Goal: Task Accomplishment & Management: Manage account settings

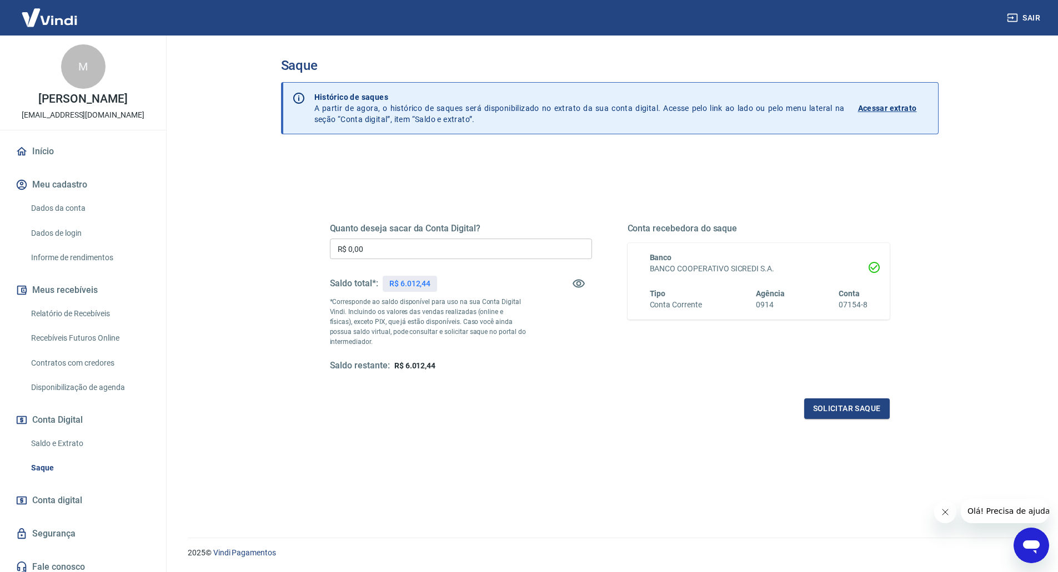
click at [401, 250] on input "R$ 0,00" at bounding box center [461, 249] width 262 height 21
type input "R$ 6.000,00"
click at [861, 410] on button "Solicitar saque" at bounding box center [847, 409] width 86 height 21
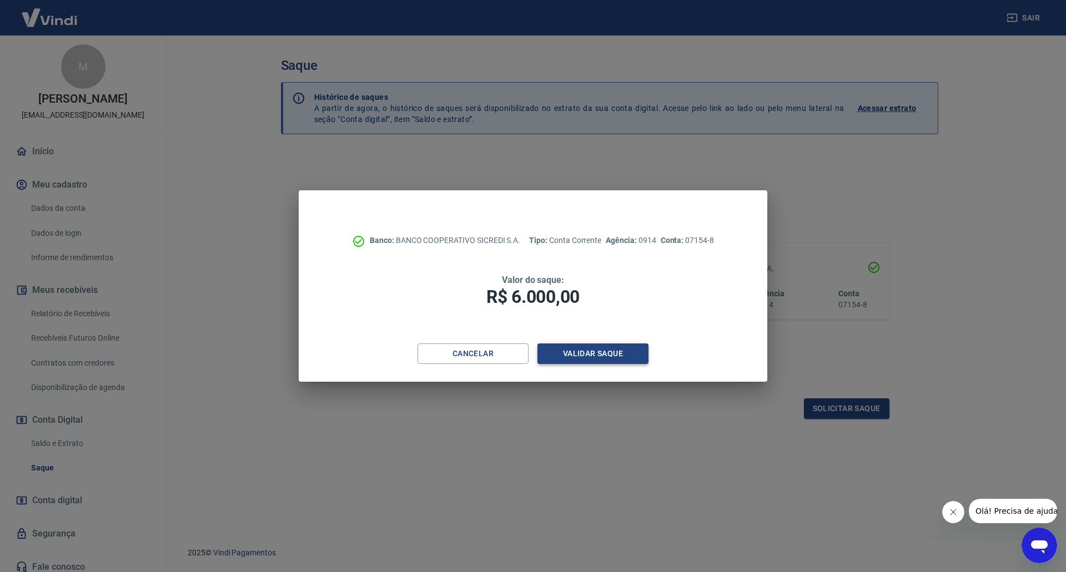
click at [579, 348] on button "Validar saque" at bounding box center [592, 354] width 111 height 21
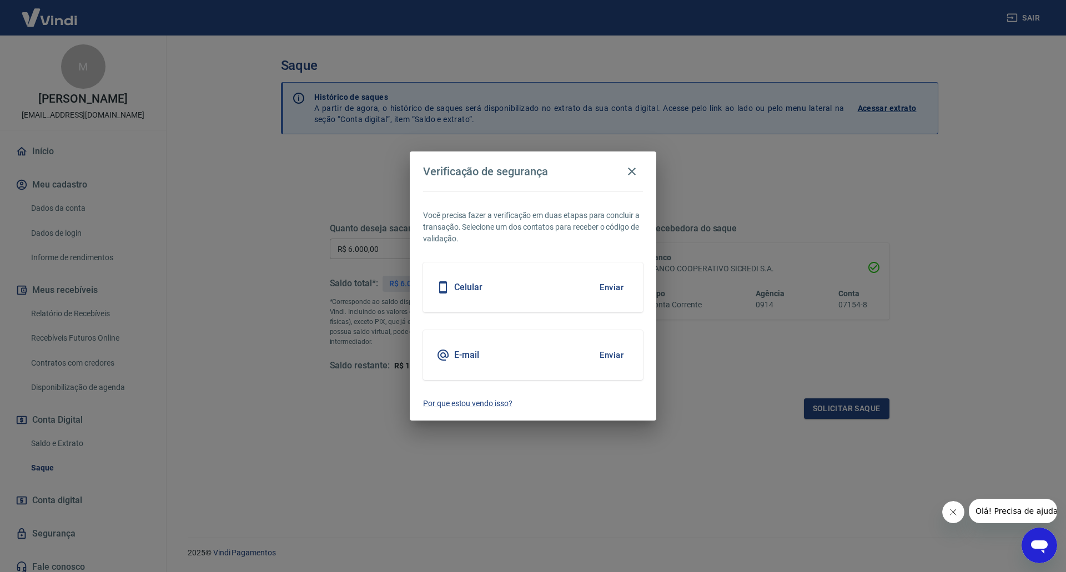
click at [490, 354] on div "E-mail Enviar" at bounding box center [533, 355] width 220 height 50
click at [601, 354] on button "Enviar" at bounding box center [612, 355] width 36 height 23
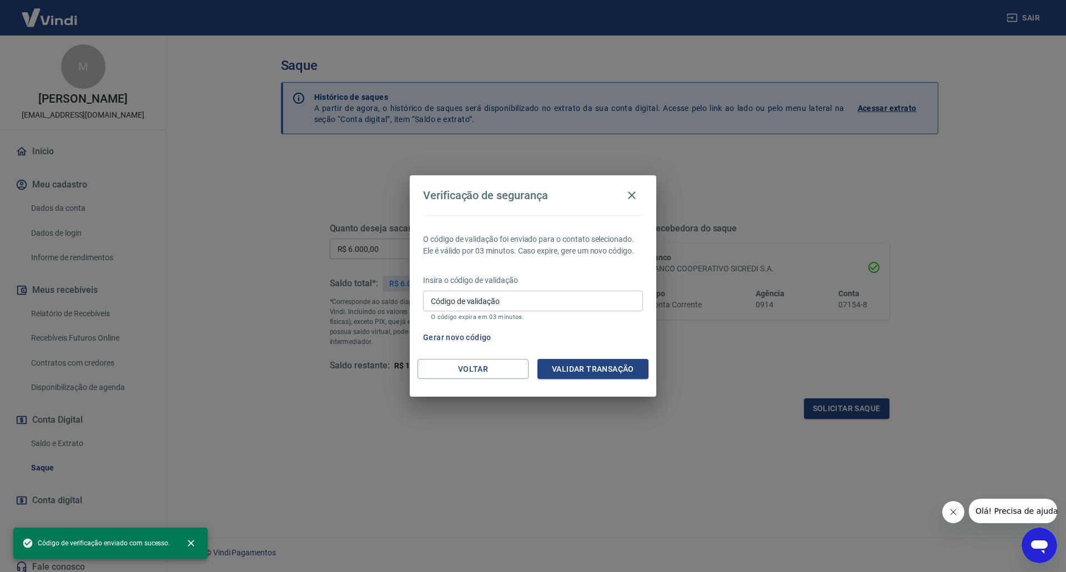
click at [506, 305] on input "Código de validação" at bounding box center [533, 301] width 220 height 21
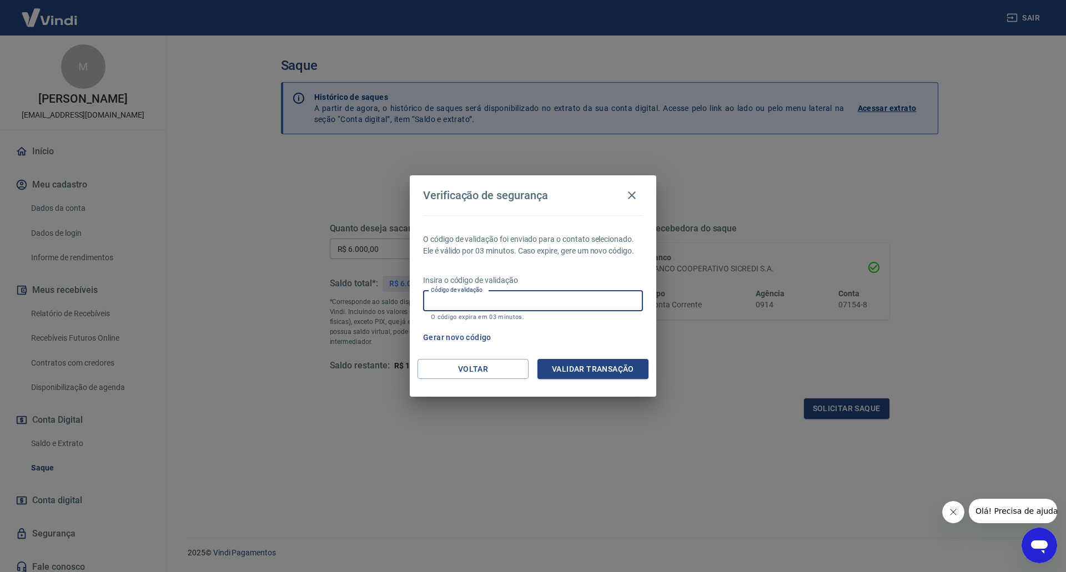
paste input "915122"
type input "915122"
click at [562, 361] on button "Validar transação" at bounding box center [592, 369] width 111 height 21
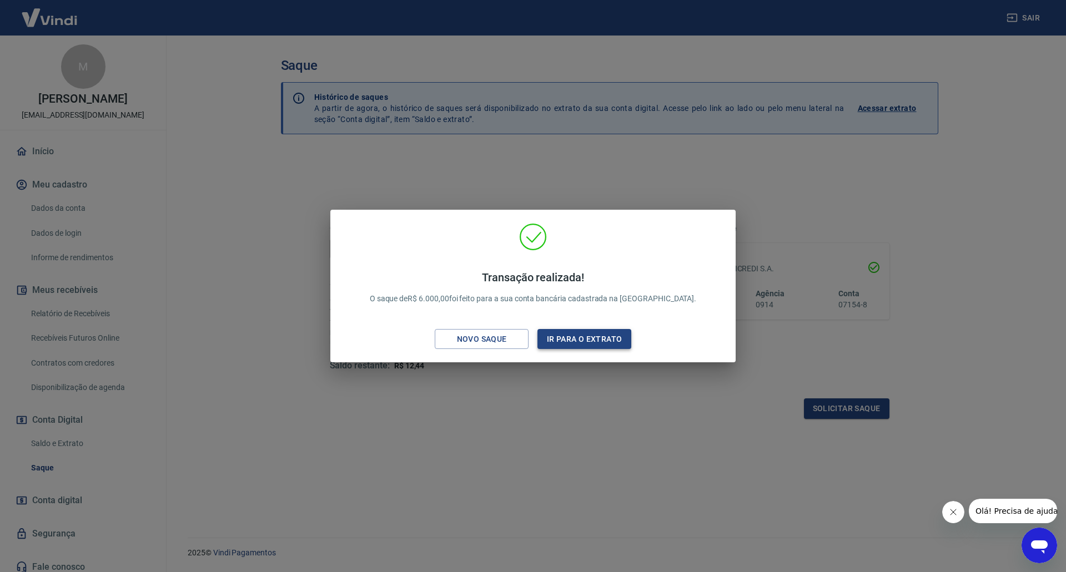
click at [581, 333] on button "Ir para o extrato" at bounding box center [584, 339] width 94 height 21
